Goal: Check status: Check status

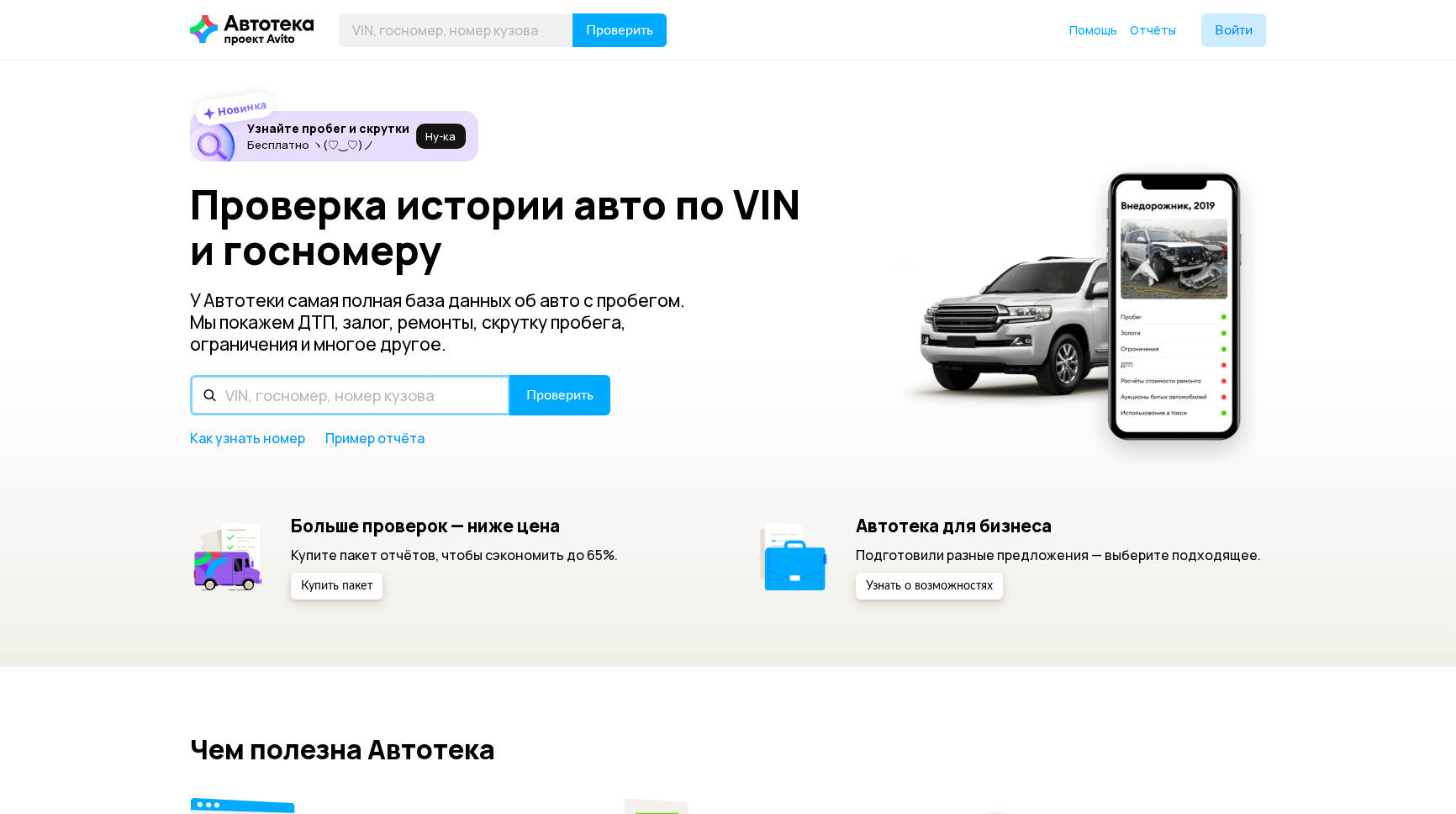
click at [272, 394] on input "text" at bounding box center [350, 394] width 320 height 40
paste input "[US_VEHICLE_IDENTIFICATION_NUMBER]"
type input "[US_VEHICLE_IDENTIFICATION_NUMBER]"
click at [509, 375] on button "Проверить" at bounding box center [560, 394] width 101 height 40
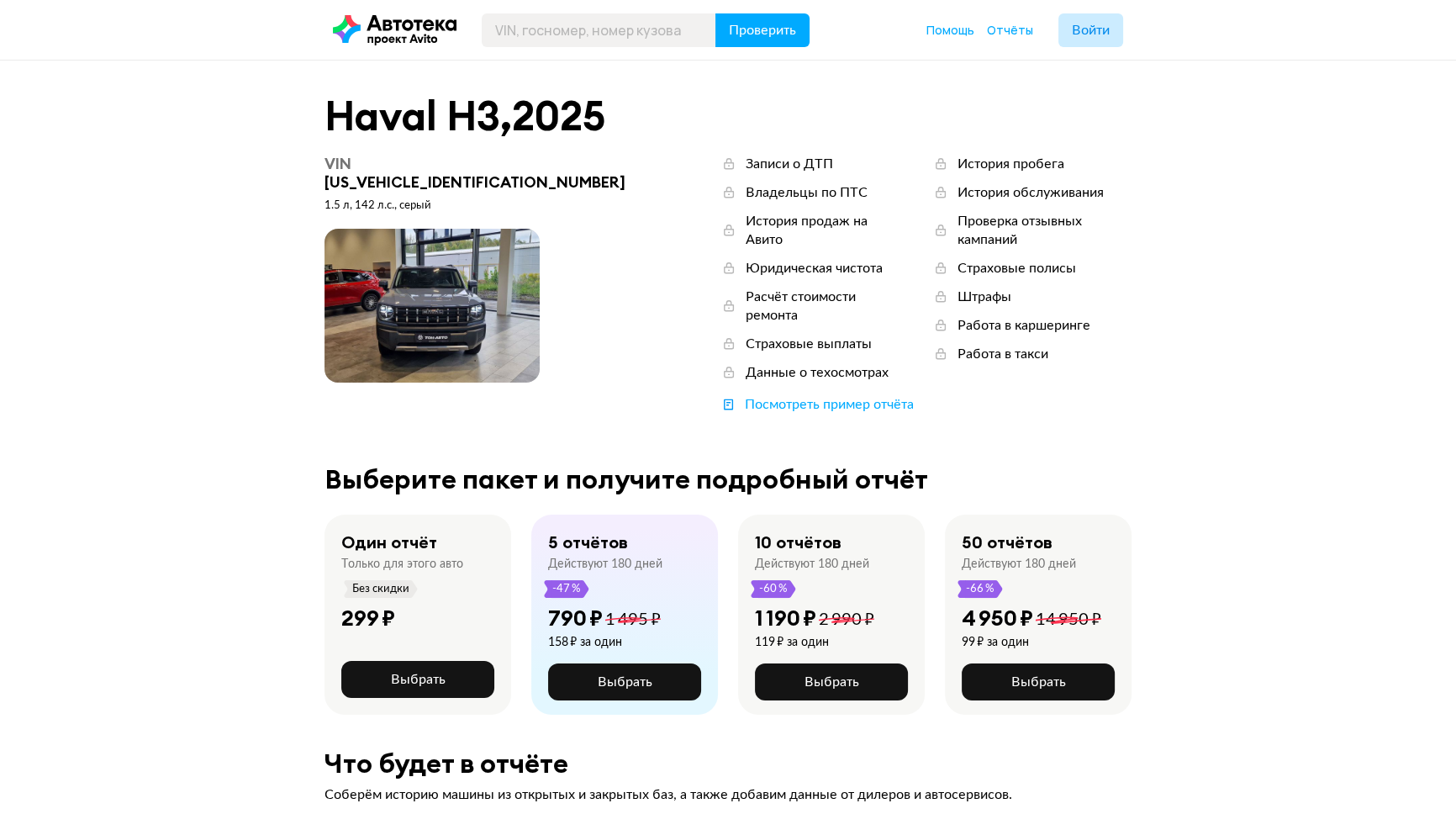
click at [437, 322] on span at bounding box center [432, 305] width 215 height 154
click at [573, 38] on input "text" at bounding box center [599, 30] width 234 height 34
paste input "[US_VEHICLE_IDENTIFICATION_NUMBER]"
type input "[US_VEHICLE_IDENTIFICATION_NUMBER]"
click at [814, 32] on div "[US_VEHICLE_IDENTIFICATION_NUMBER] Проверить Помощь Отчёты Войти" at bounding box center [728, 30] width 807 height 34
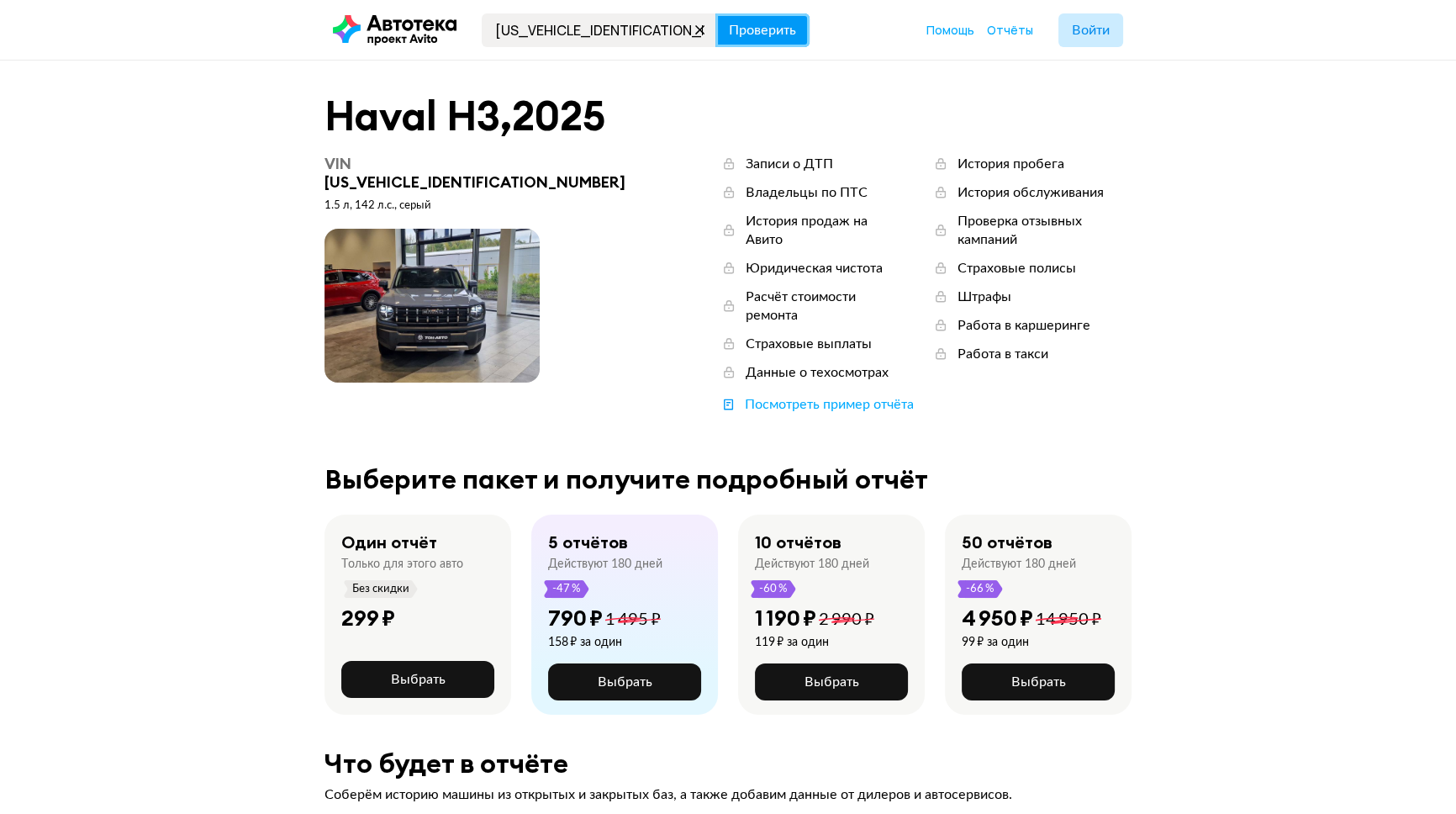
click at [780, 33] on span "Проверить" at bounding box center [763, 30] width 67 height 13
